Goal: Navigation & Orientation: Find specific page/section

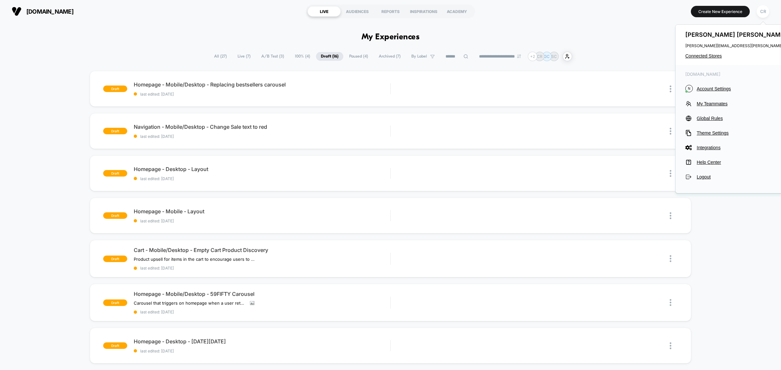
click at [716, 243] on div "draft Homepage - Mobile/Desktop - Replacing bestsellers carousel last edited: […" at bounding box center [390, 340] width 781 height 538
